Goal: Information Seeking & Learning: Learn about a topic

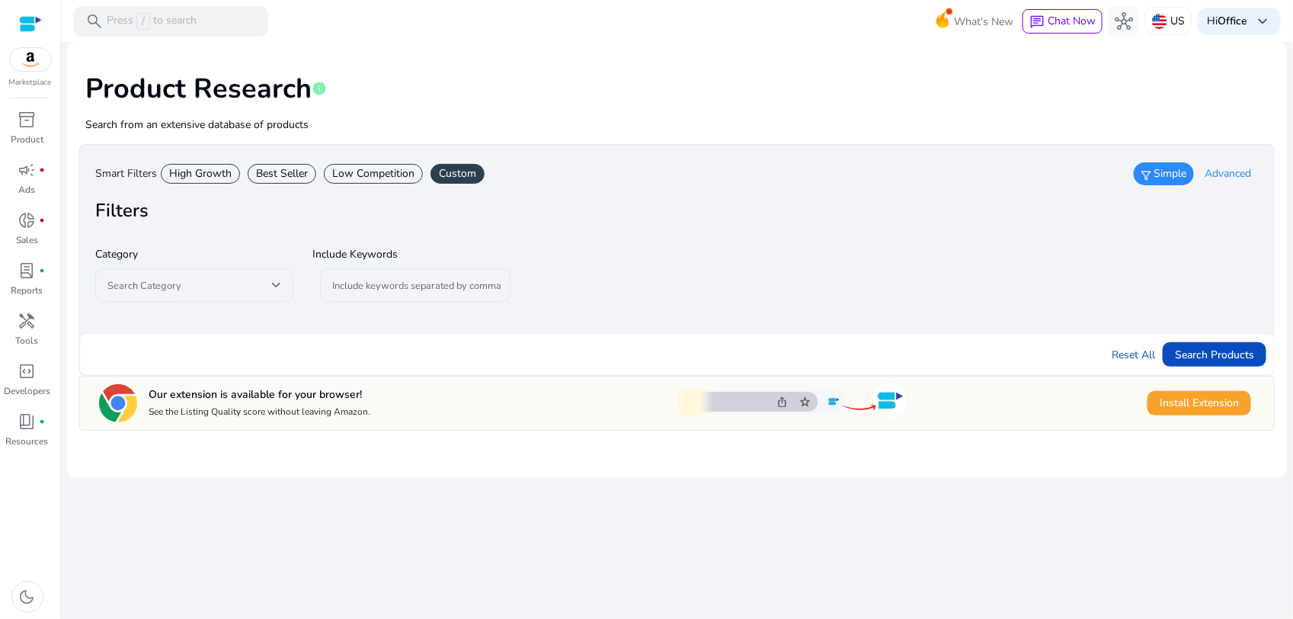
click at [267, 171] on div "Best Seller" at bounding box center [282, 174] width 69 height 20
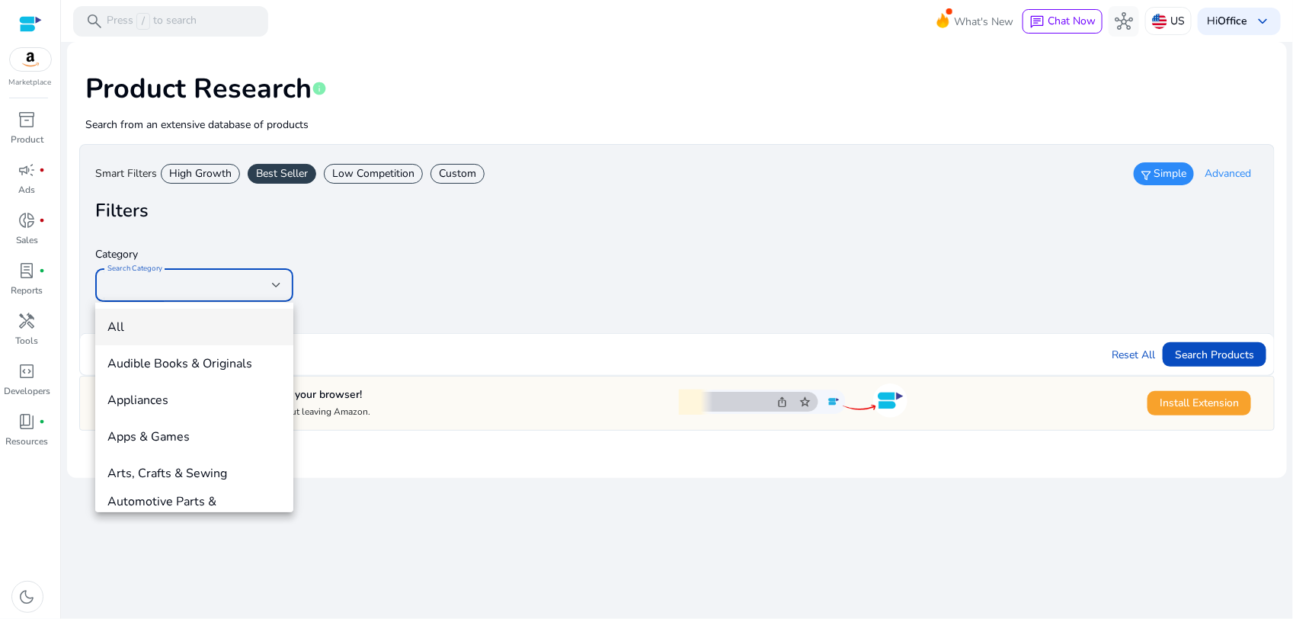
click at [267, 171] on div at bounding box center [646, 309] width 1293 height 619
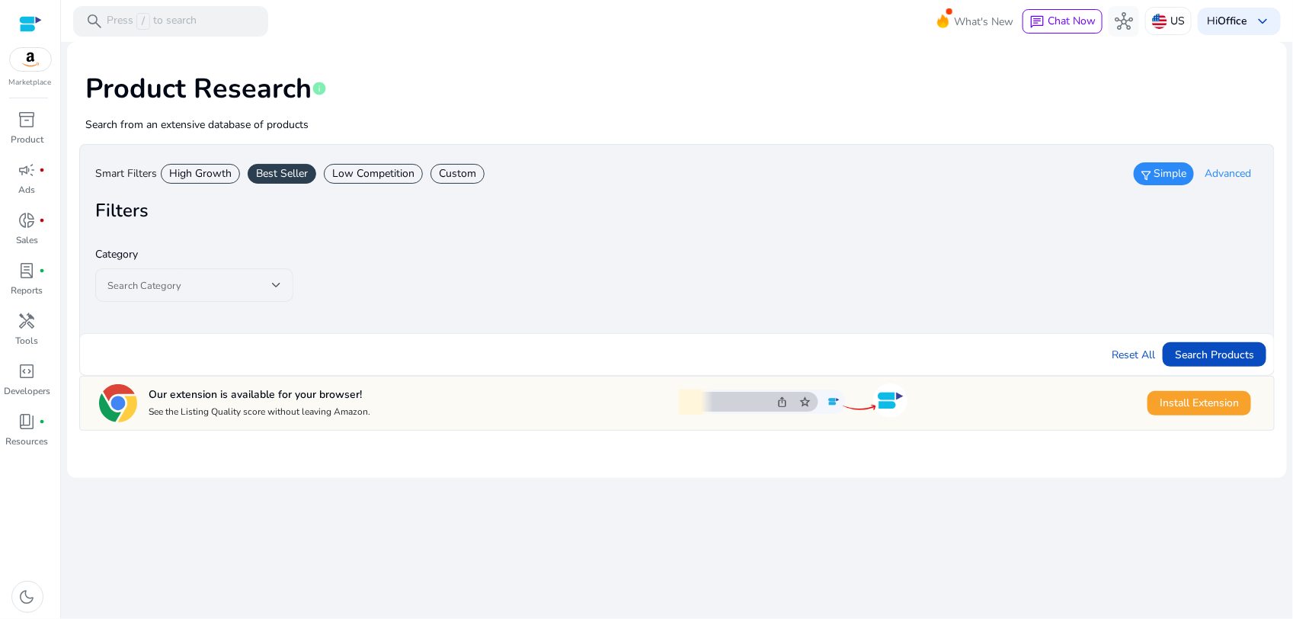
click at [267, 171] on div "Best Seller" at bounding box center [282, 174] width 69 height 20
click at [272, 280] on div at bounding box center [276, 285] width 9 height 18
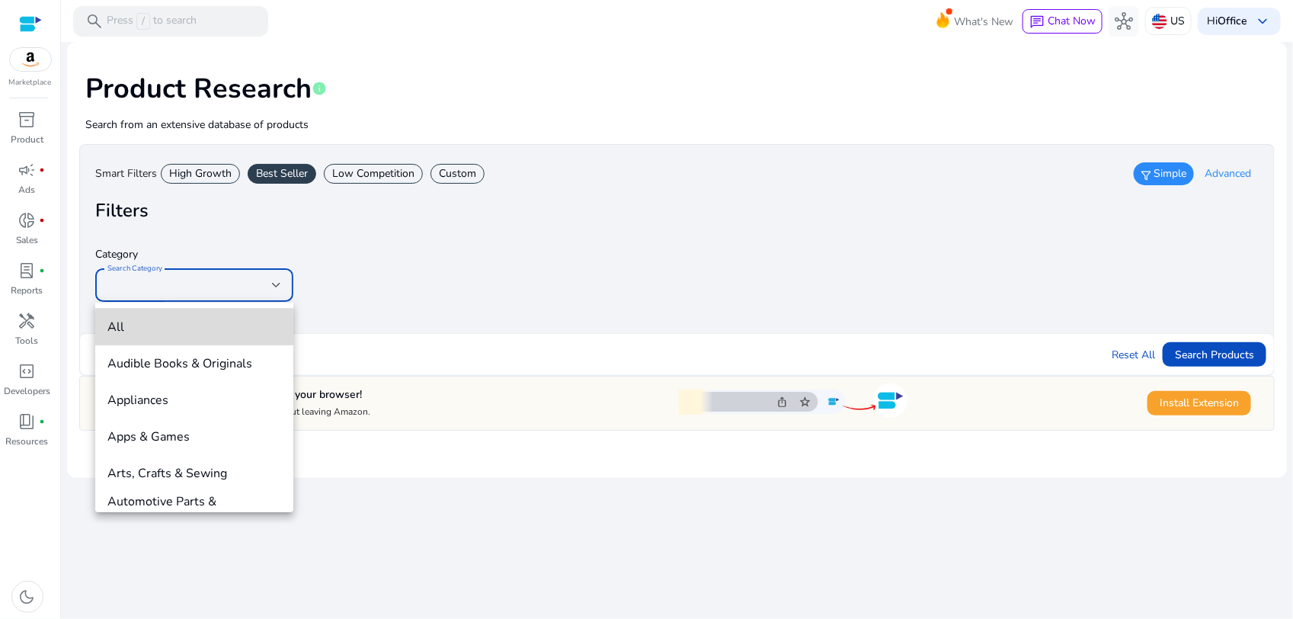
click at [235, 328] on span "All" at bounding box center [194, 326] width 174 height 17
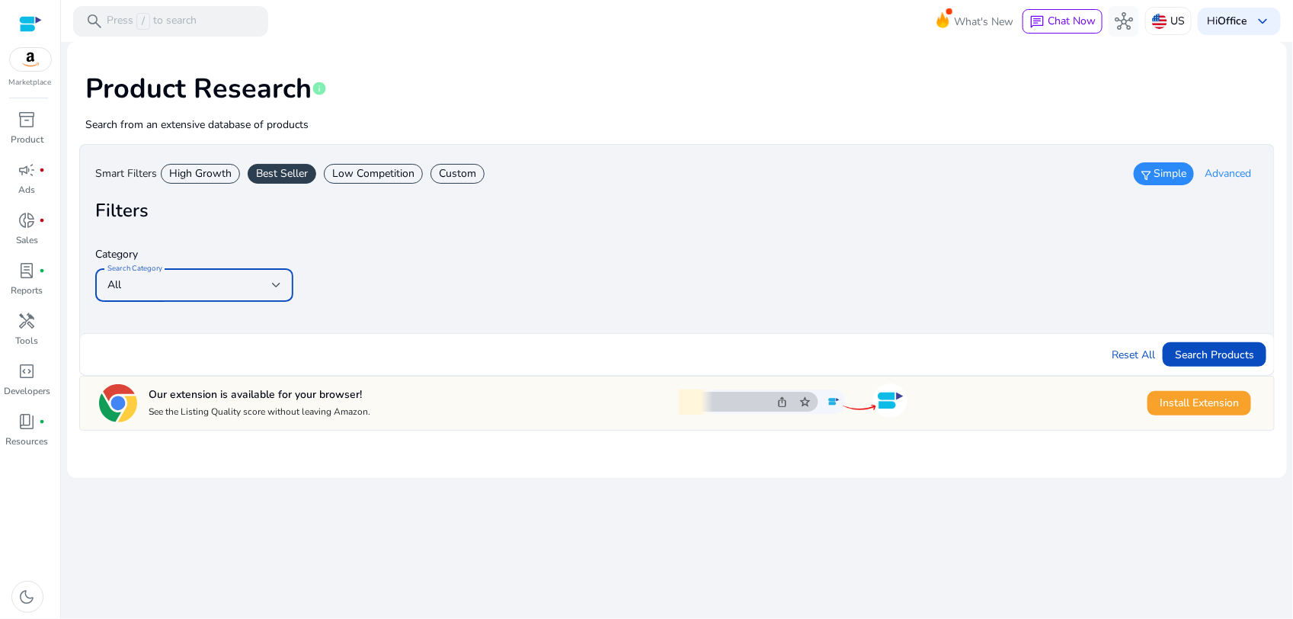
click at [222, 164] on div "High Growth" at bounding box center [200, 174] width 79 height 20
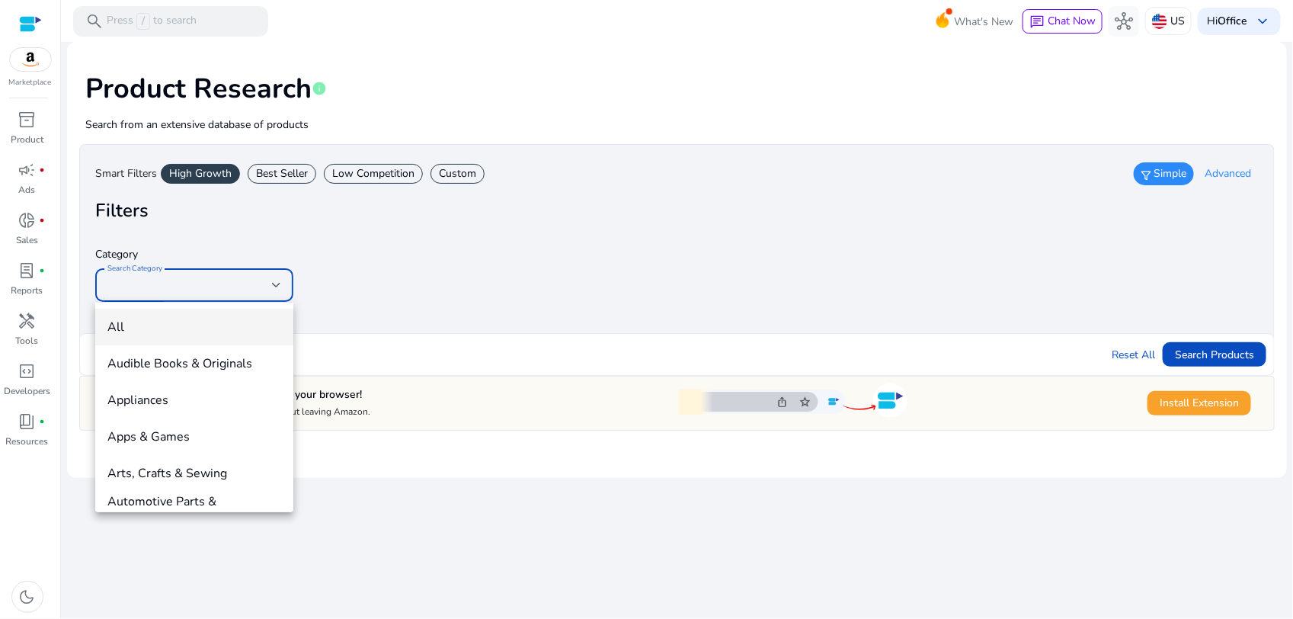
click at [254, 280] on div at bounding box center [646, 309] width 1293 height 619
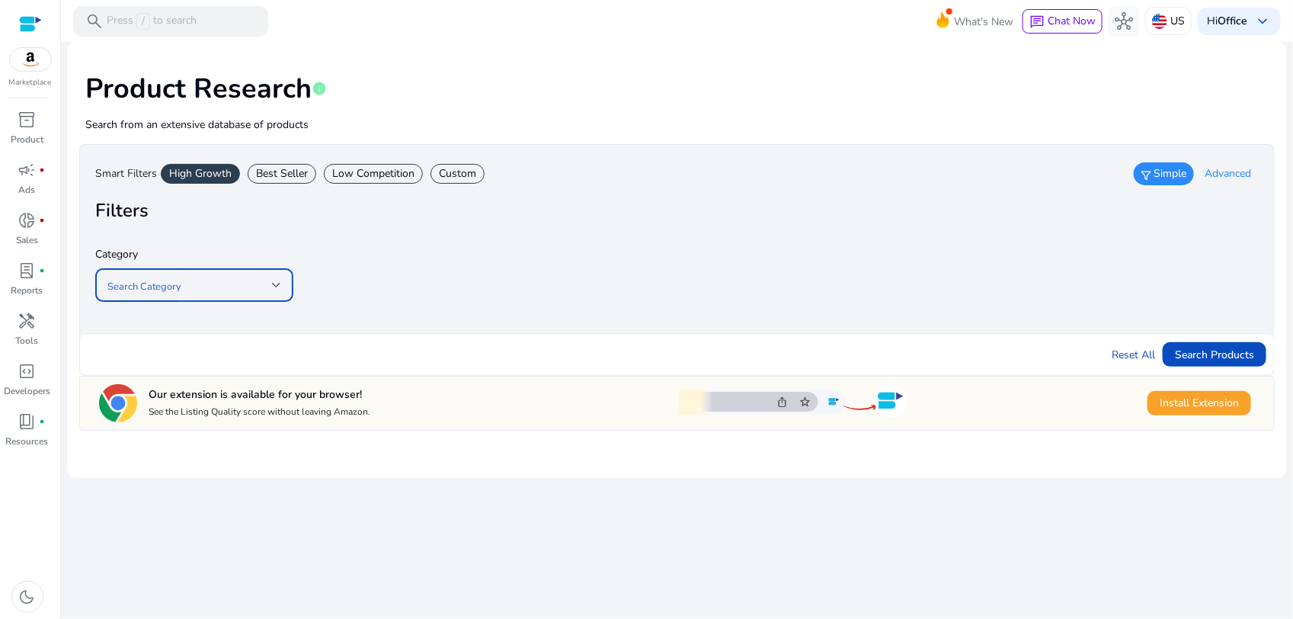
click at [137, 291] on span at bounding box center [189, 285] width 165 height 17
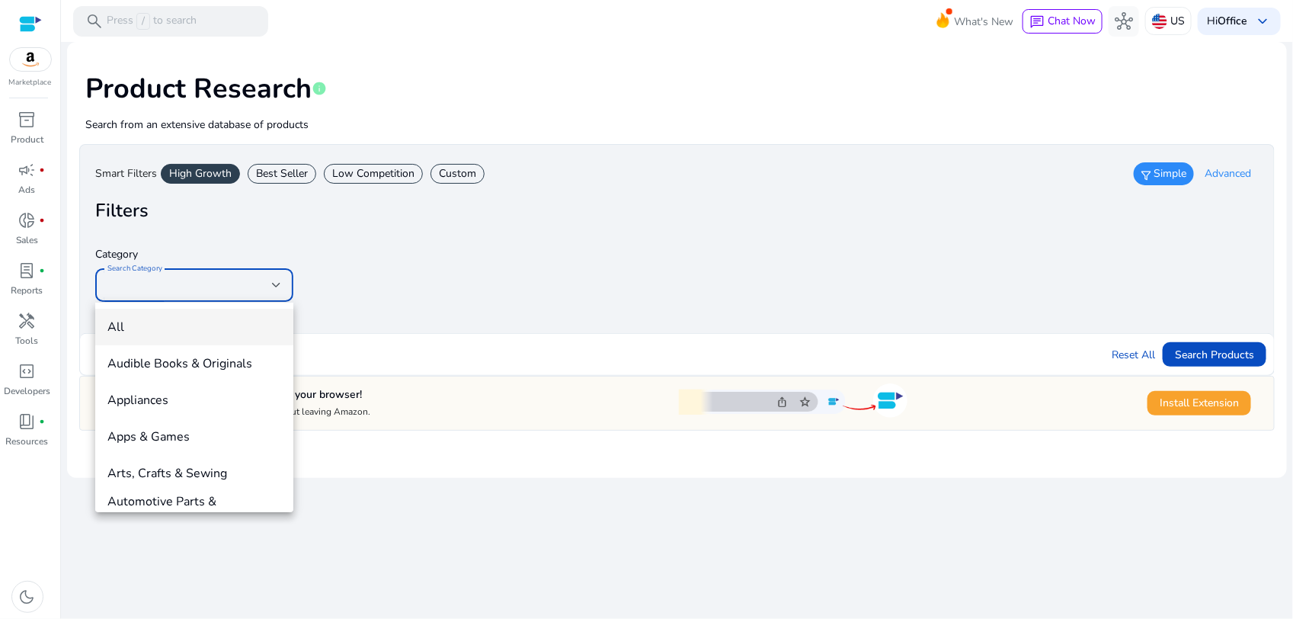
click at [126, 330] on span "All" at bounding box center [194, 326] width 174 height 17
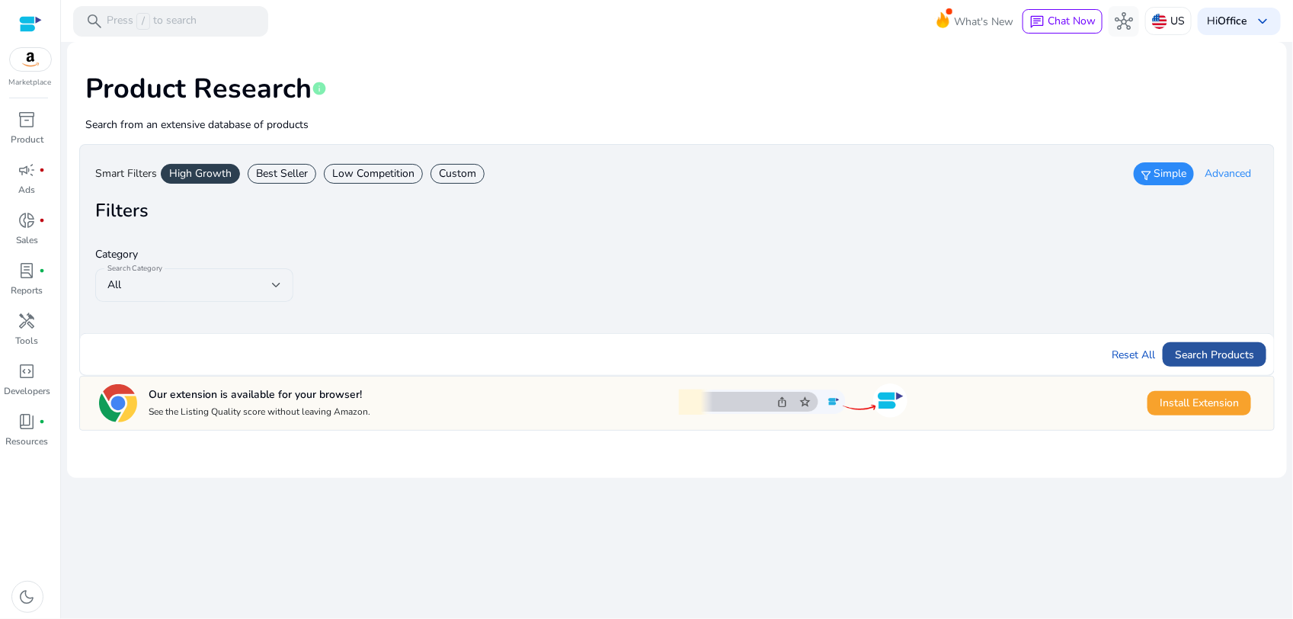
click at [1216, 355] on span "Search Products" at bounding box center [1214, 355] width 79 height 16
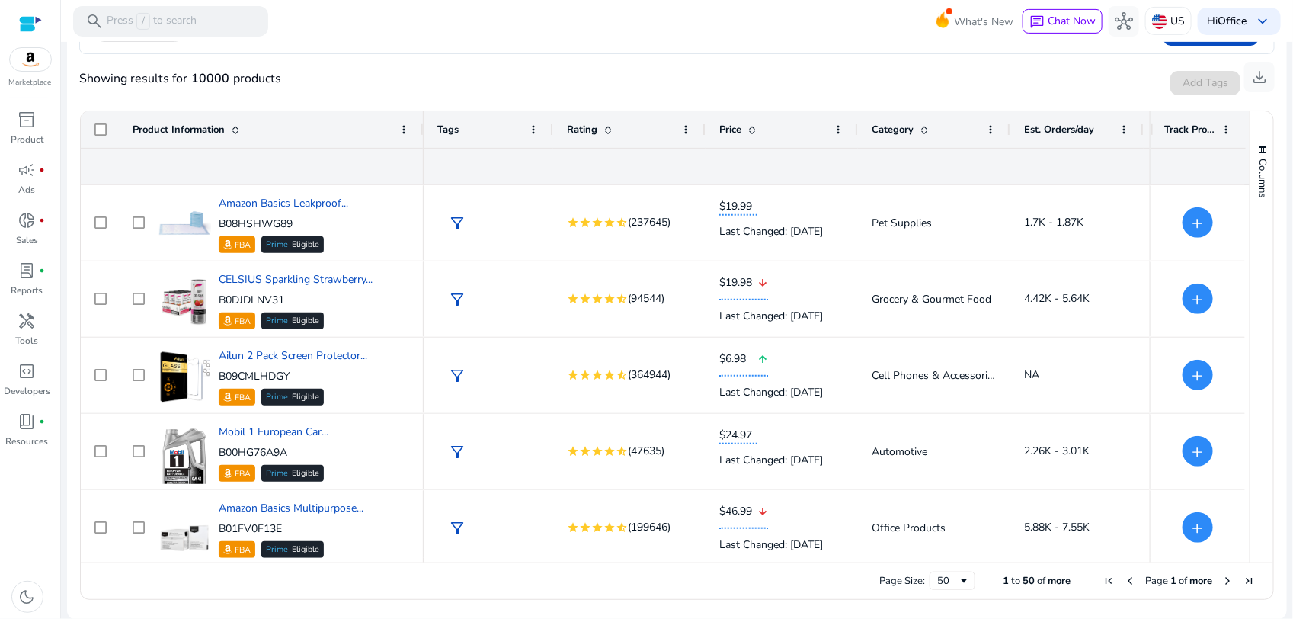
scroll to position [667, 0]
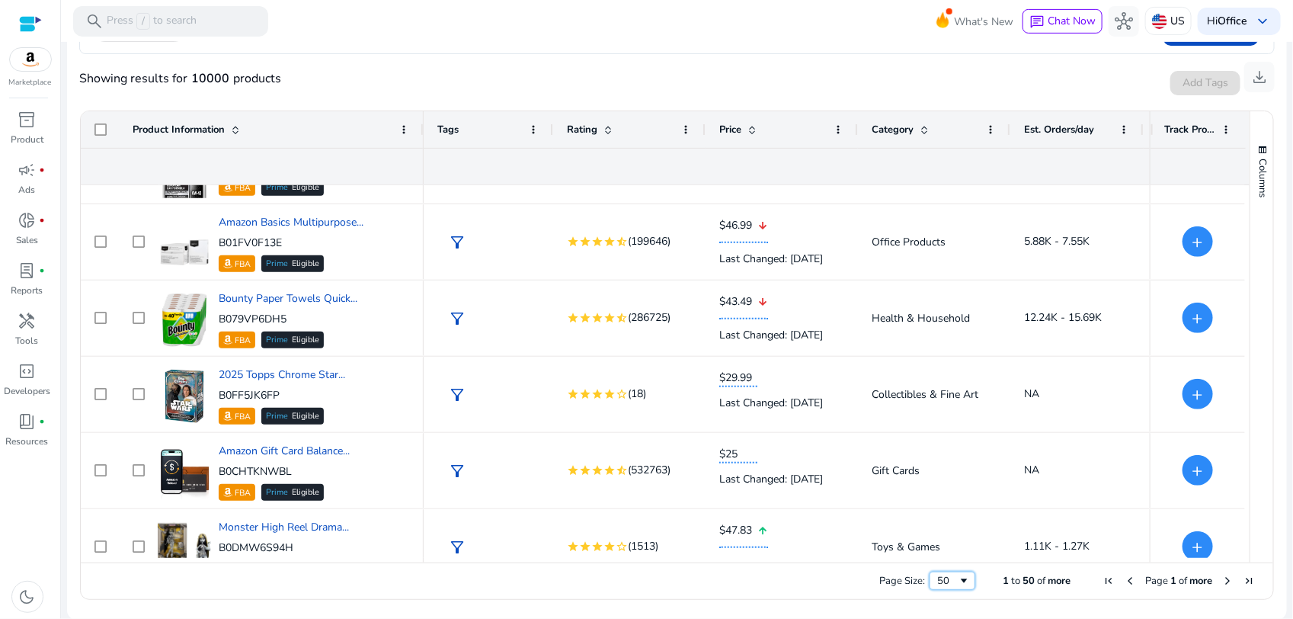
click at [958, 579] on span "Page Size" at bounding box center [964, 580] width 12 height 12
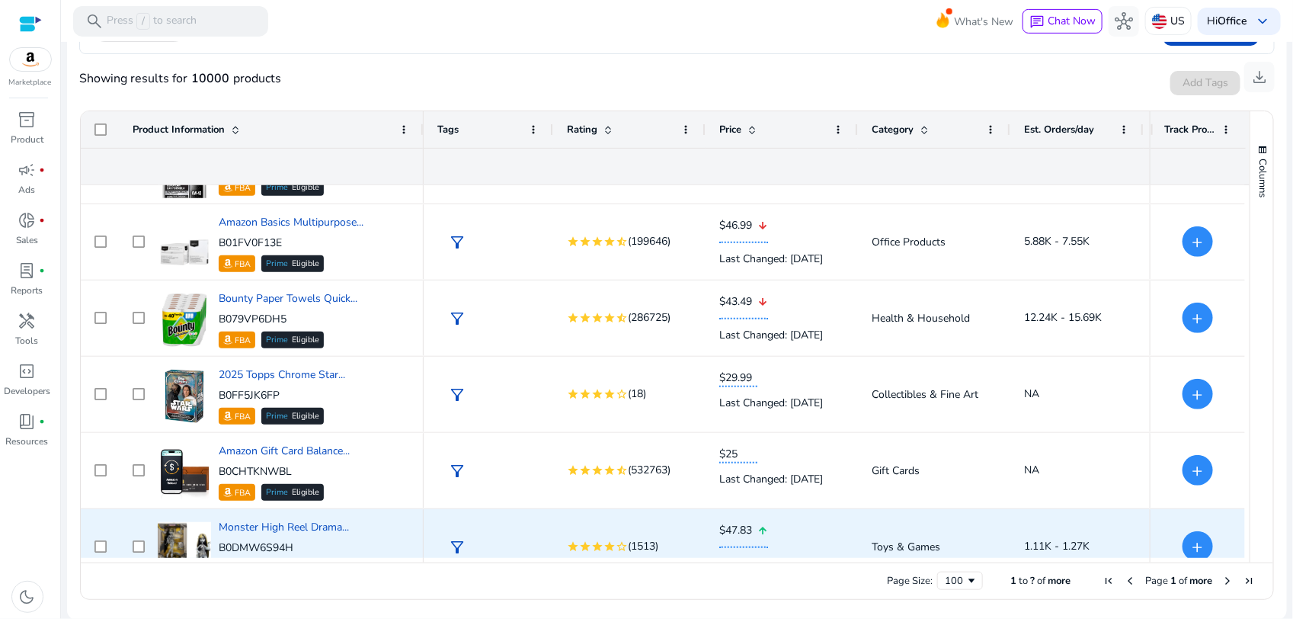
click at [938, 551] on span "Toys & Games" at bounding box center [906, 546] width 69 height 14
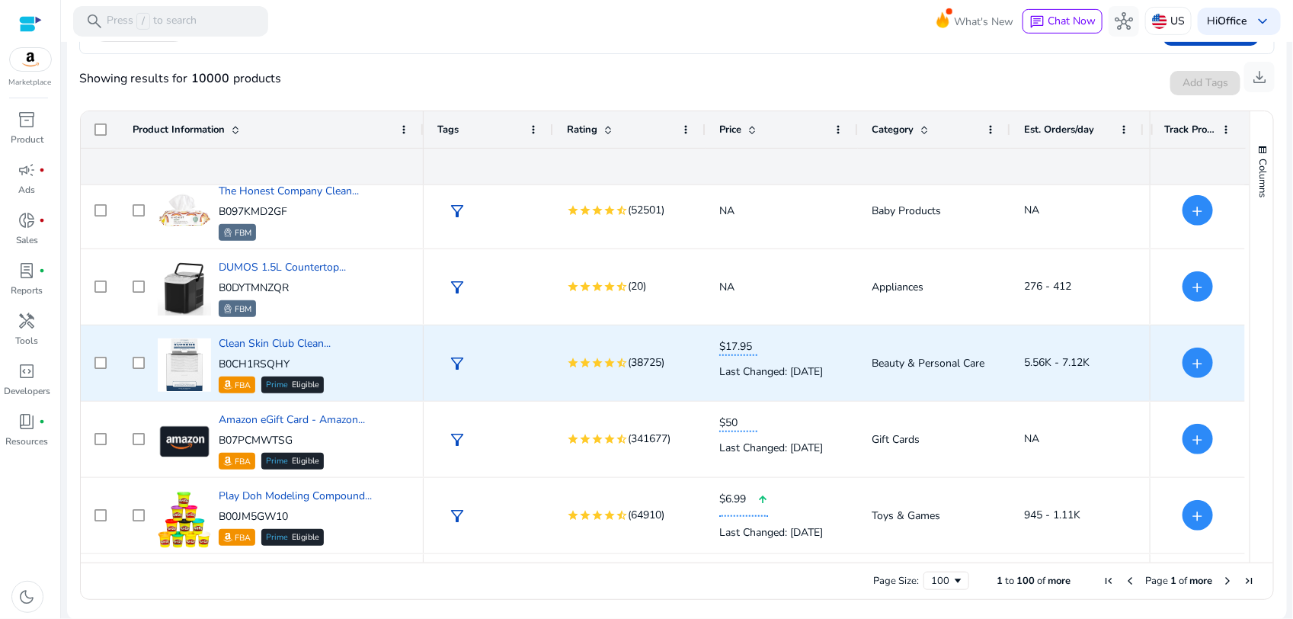
scroll to position [3822, 0]
